Goal: Task Accomplishment & Management: Manage account settings

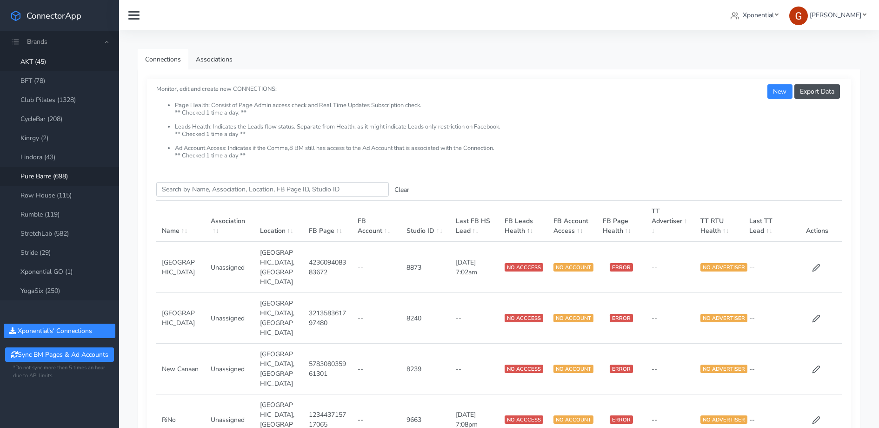
click at [44, 172] on link "Pure Barre (698)" at bounding box center [59, 176] width 119 height 19
click at [283, 190] on input "Search this table" at bounding box center [272, 189] width 233 height 14
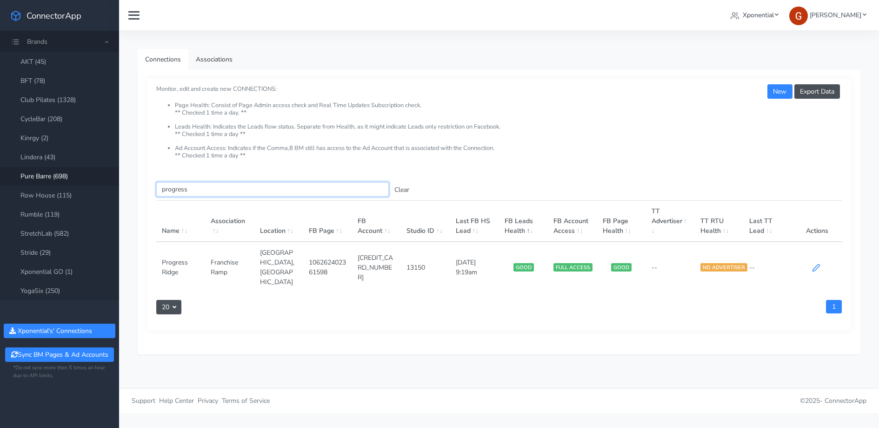
type input "progress"
click at [815, 263] on icon at bounding box center [816, 267] width 8 height 8
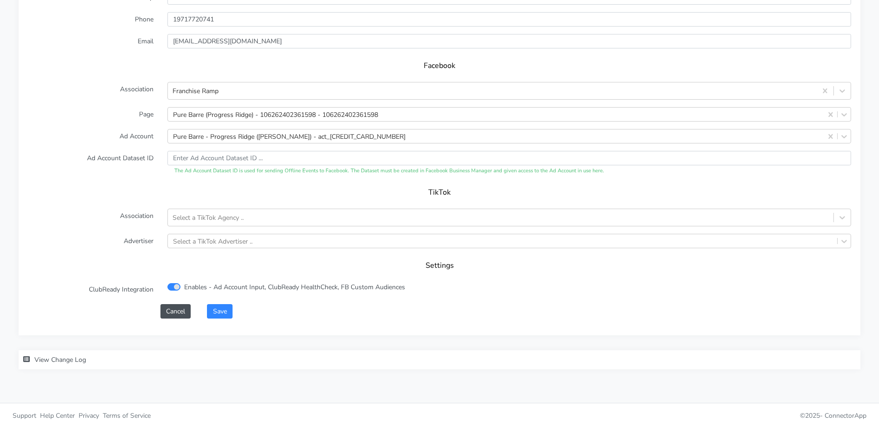
scroll to position [901, 0]
click at [220, 134] on div "Pure Barre - Progress Ridge ([PERSON_NAME]) - act_[CREDIT_CARD_NUMBER]" at bounding box center [289, 136] width 233 height 10
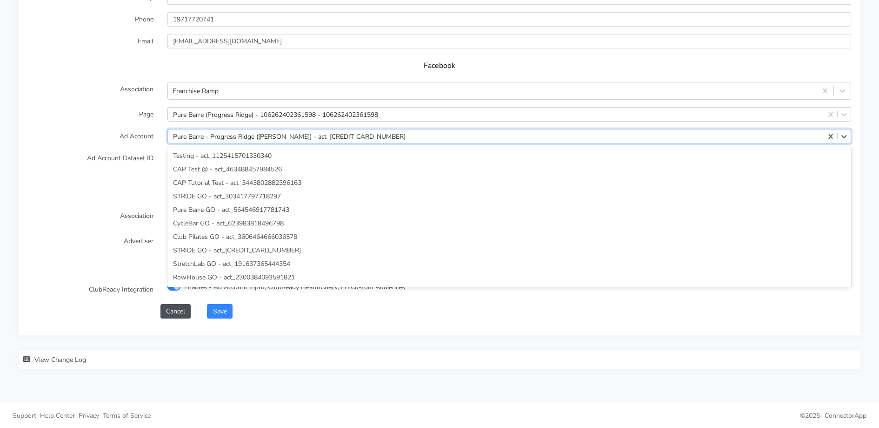
scroll to position [27347, 0]
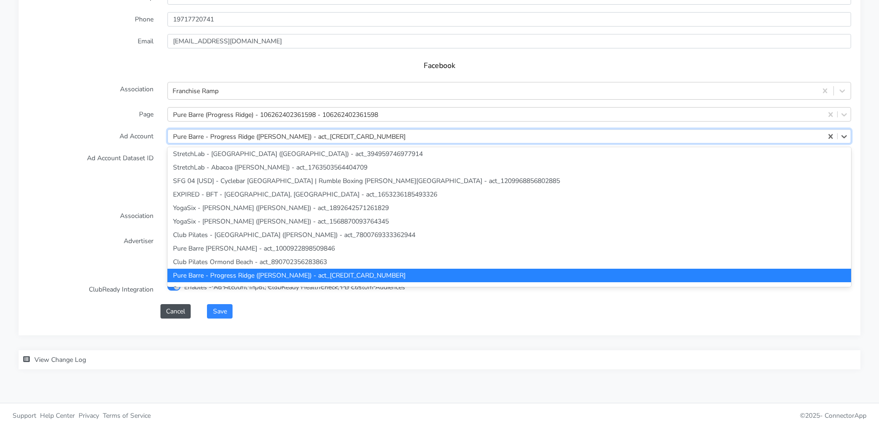
paste input "1950043285842982"
type input "1950043285842982"
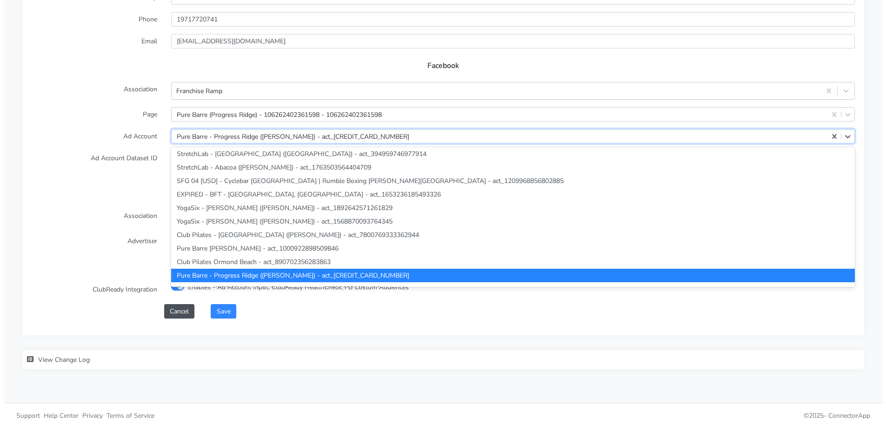
scroll to position [0, 0]
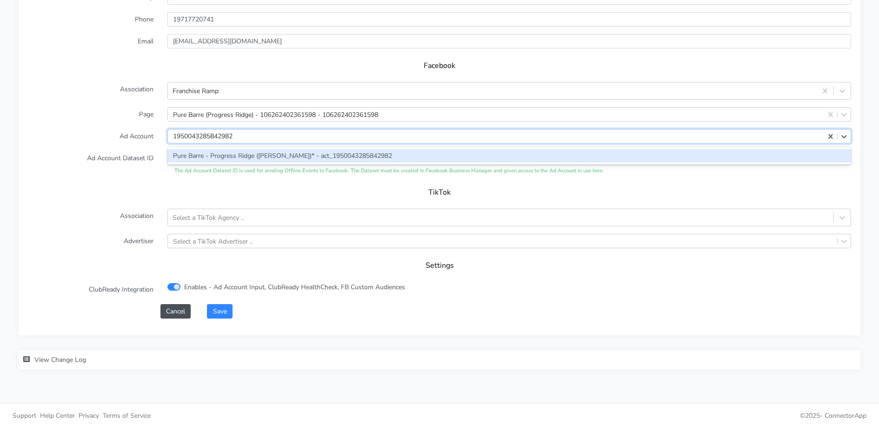
click at [239, 155] on div "Pure Barre - Progress Ridge ([PERSON_NAME])* - act_1950043285842982" at bounding box center [509, 155] width 684 height 13
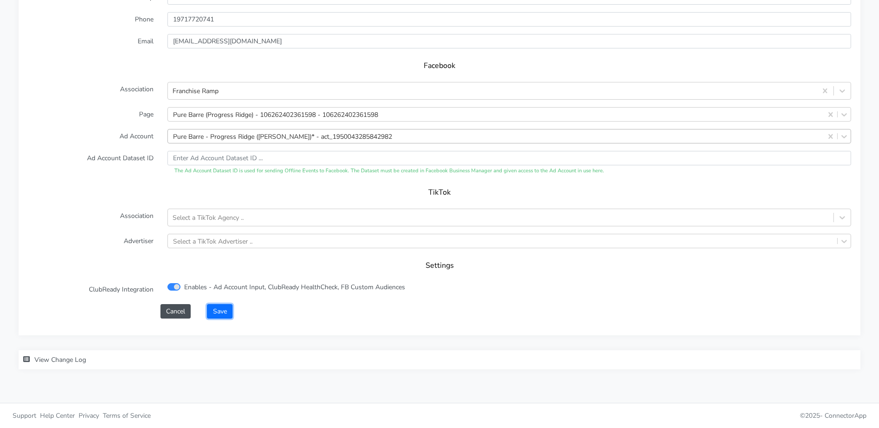
click at [224, 308] on button "Save" at bounding box center [219, 311] width 25 height 14
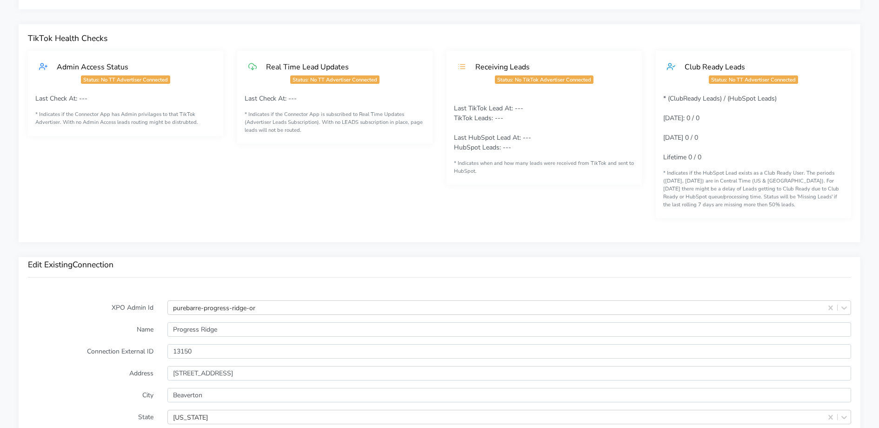
scroll to position [660, 0]
